Goal: Navigation & Orientation: Find specific page/section

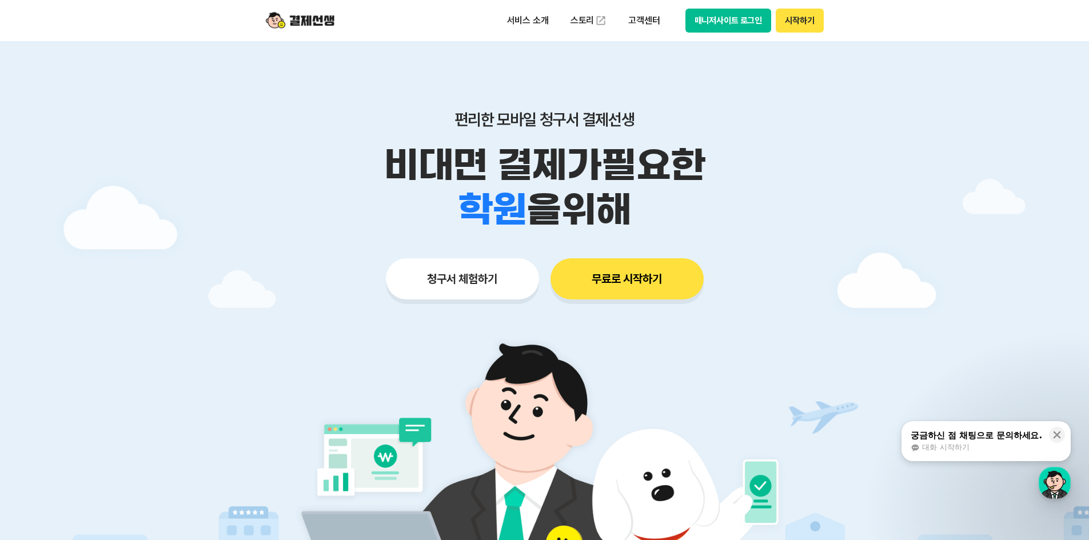
click at [723, 27] on button "매니저사이트 로그인" at bounding box center [728, 21] width 86 height 24
click at [735, 23] on button "매니저사이트 로그인" at bounding box center [728, 21] width 86 height 24
click at [795, 21] on button "시작하기" at bounding box center [799, 21] width 47 height 24
click at [724, 20] on button "매니저사이트 로그인" at bounding box center [728, 21] width 86 height 24
click at [737, 17] on button "매니저사이트 로그인" at bounding box center [728, 21] width 86 height 24
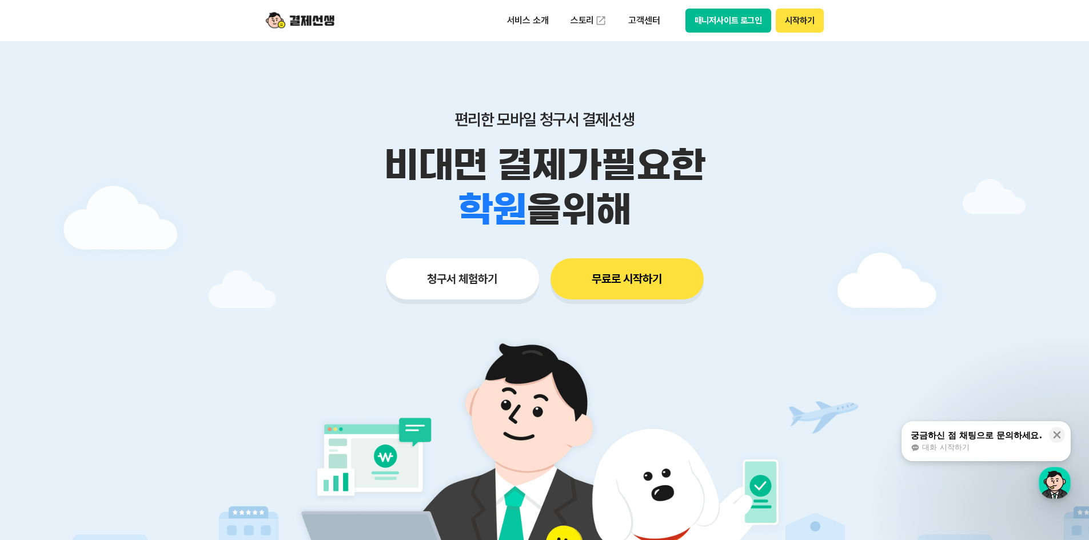
click at [718, 22] on button "매니저사이트 로그인" at bounding box center [728, 21] width 86 height 24
click at [726, 24] on button "매니저사이트 로그인" at bounding box center [728, 21] width 86 height 24
click at [798, 26] on button "시작하기" at bounding box center [799, 21] width 47 height 24
click at [298, 17] on img at bounding box center [300, 21] width 69 height 22
click at [326, 22] on img at bounding box center [300, 21] width 69 height 22
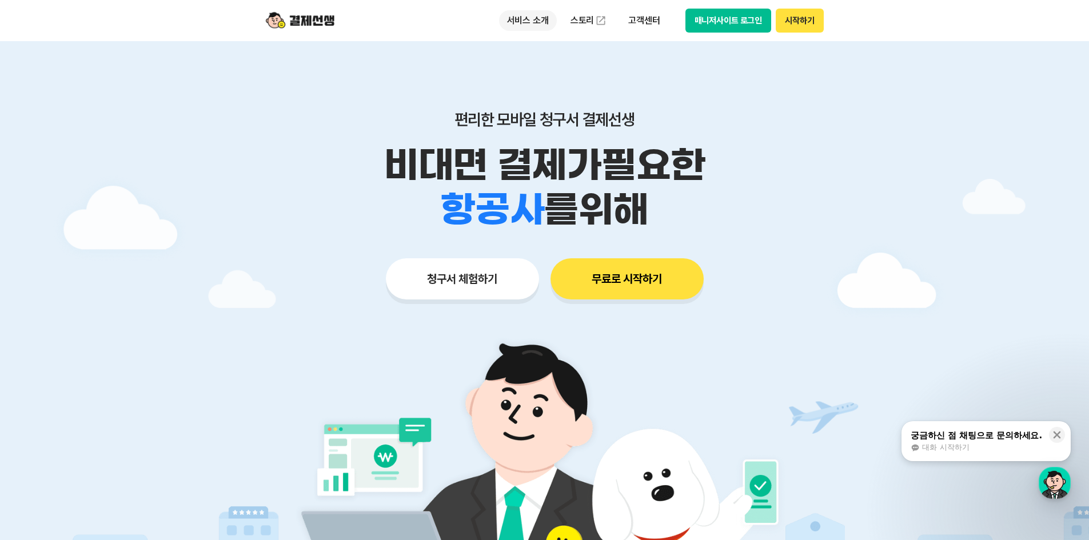
click at [537, 21] on p "서비스 소개" at bounding box center [528, 20] width 58 height 21
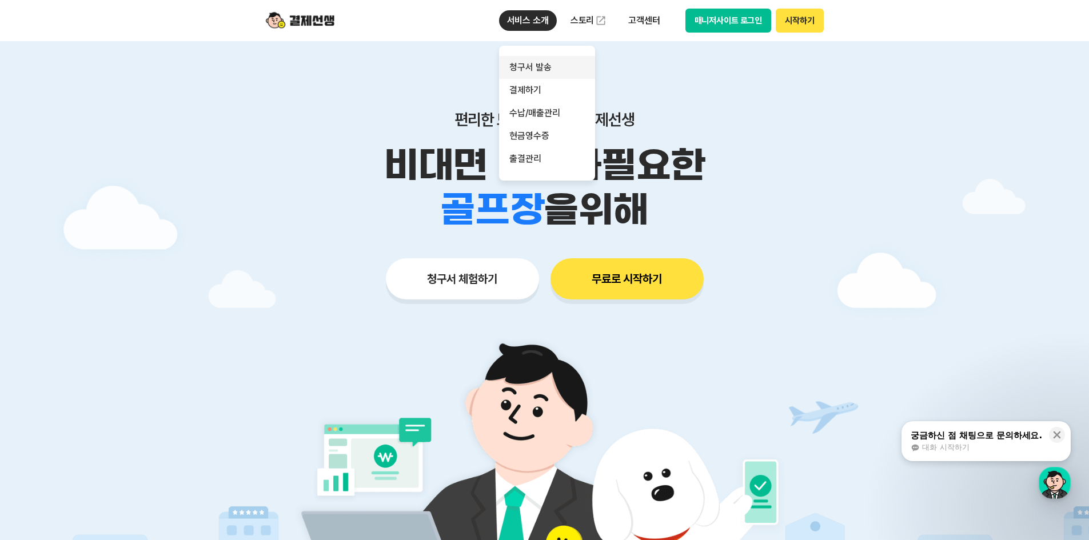
click at [535, 65] on link "청구서 발송" at bounding box center [547, 67] width 96 height 23
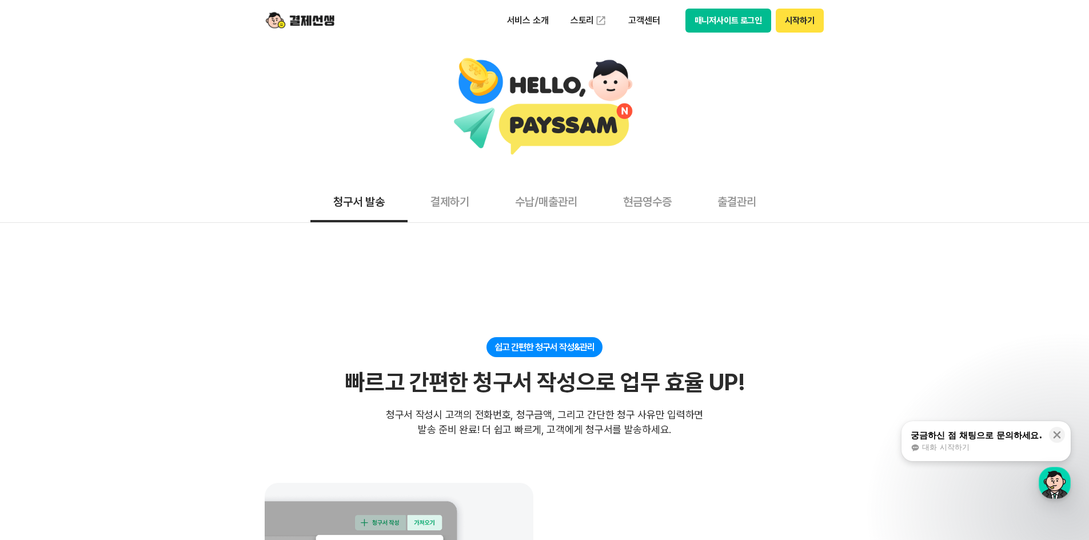
click at [314, 23] on img at bounding box center [300, 21] width 69 height 22
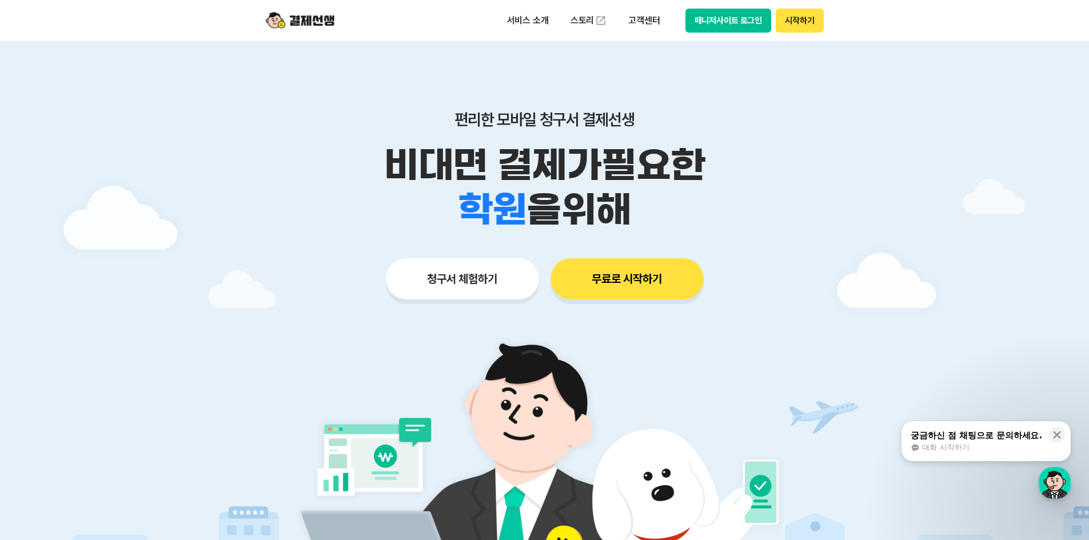
click at [734, 17] on button "매니저사이트 로그인" at bounding box center [728, 21] width 86 height 24
click at [709, 9] on button "매니저사이트 로그인" at bounding box center [728, 21] width 86 height 24
